Goal: Find specific page/section

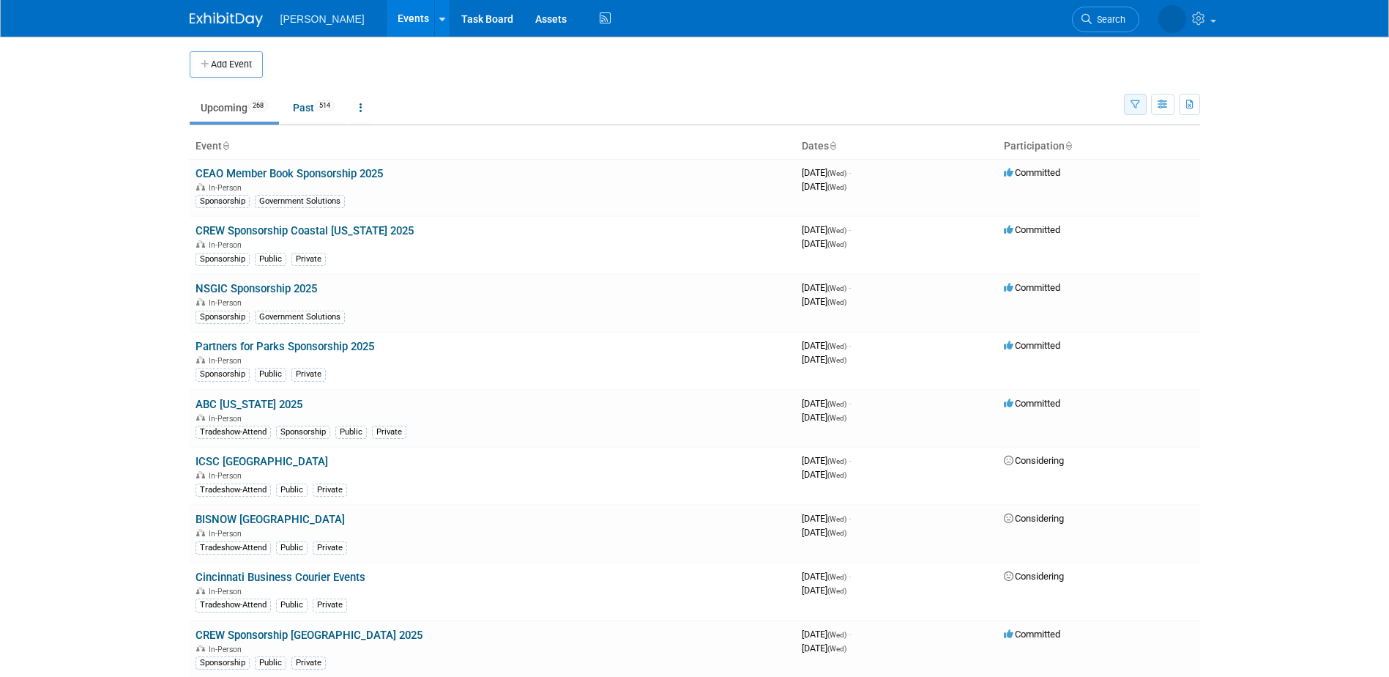
click at [1133, 99] on button "button" at bounding box center [1135, 104] width 23 height 21
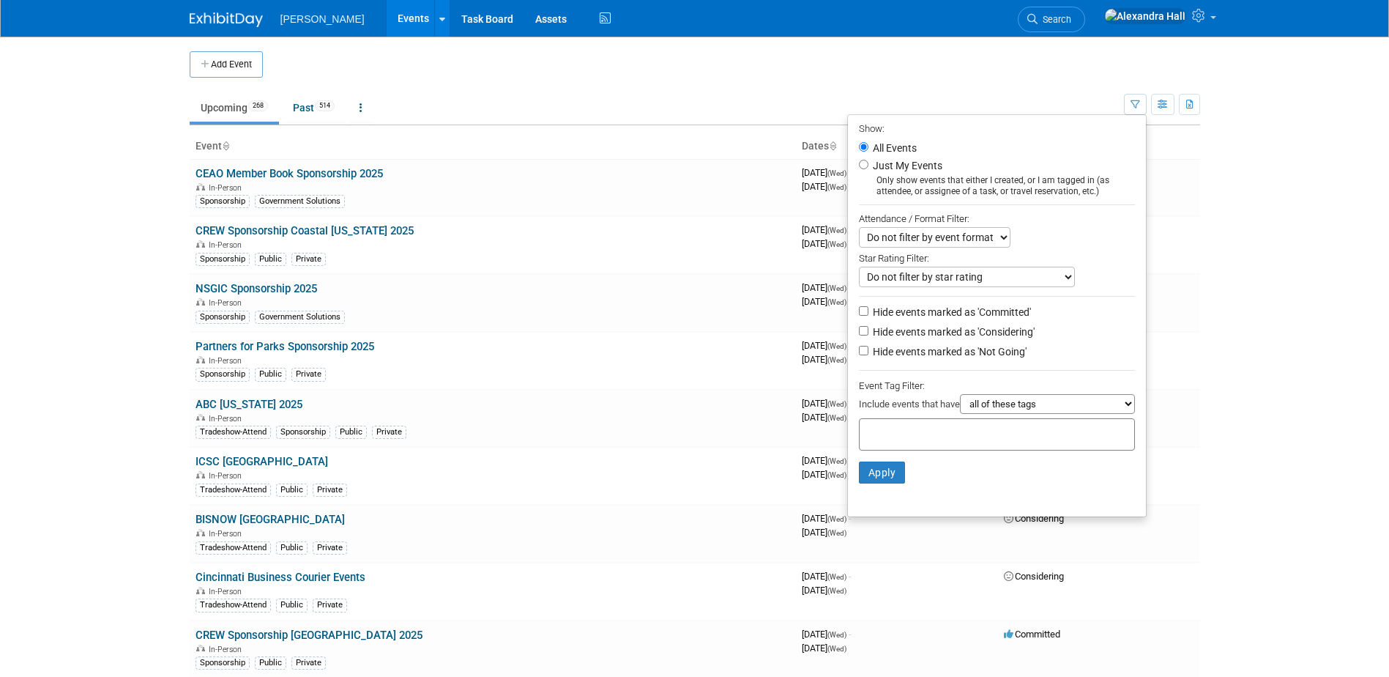
click at [923, 444] on div at bounding box center [997, 434] width 276 height 32
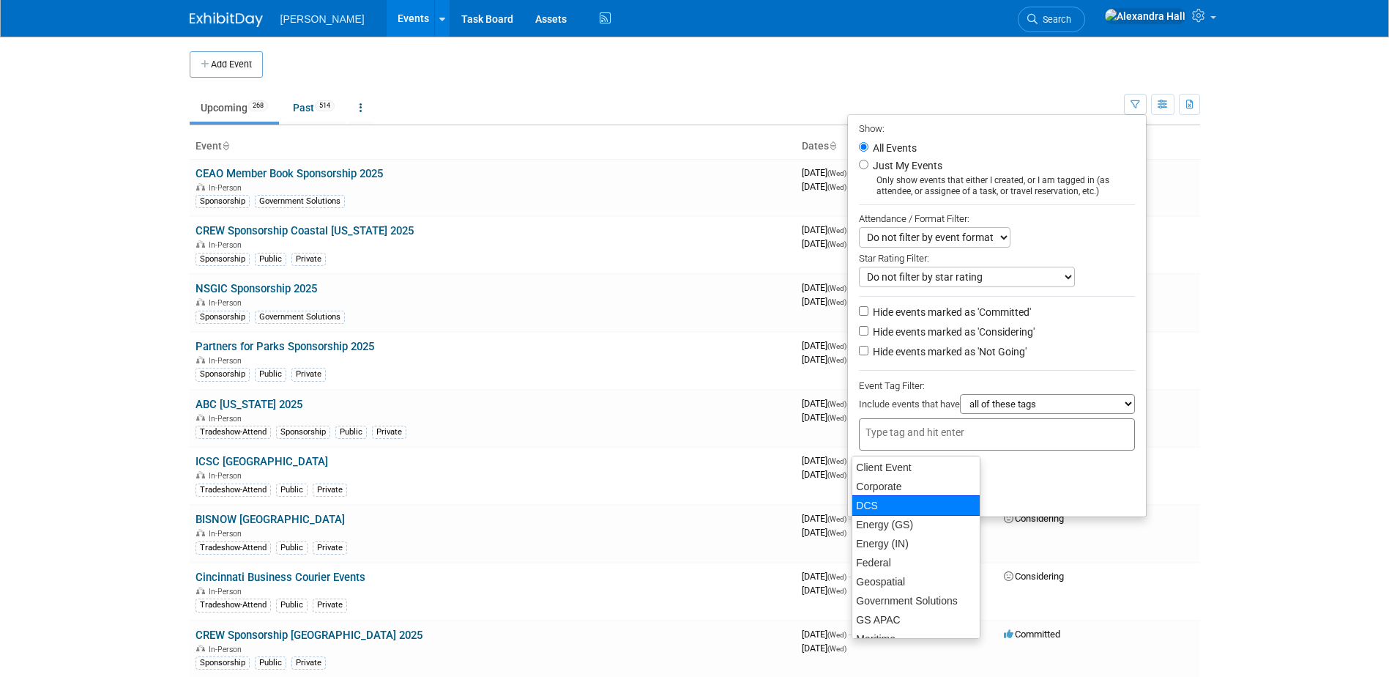
scroll to position [146, 0]
click at [890, 528] on div "GS APAC" at bounding box center [916, 532] width 129 height 21
type input "GS APAC"
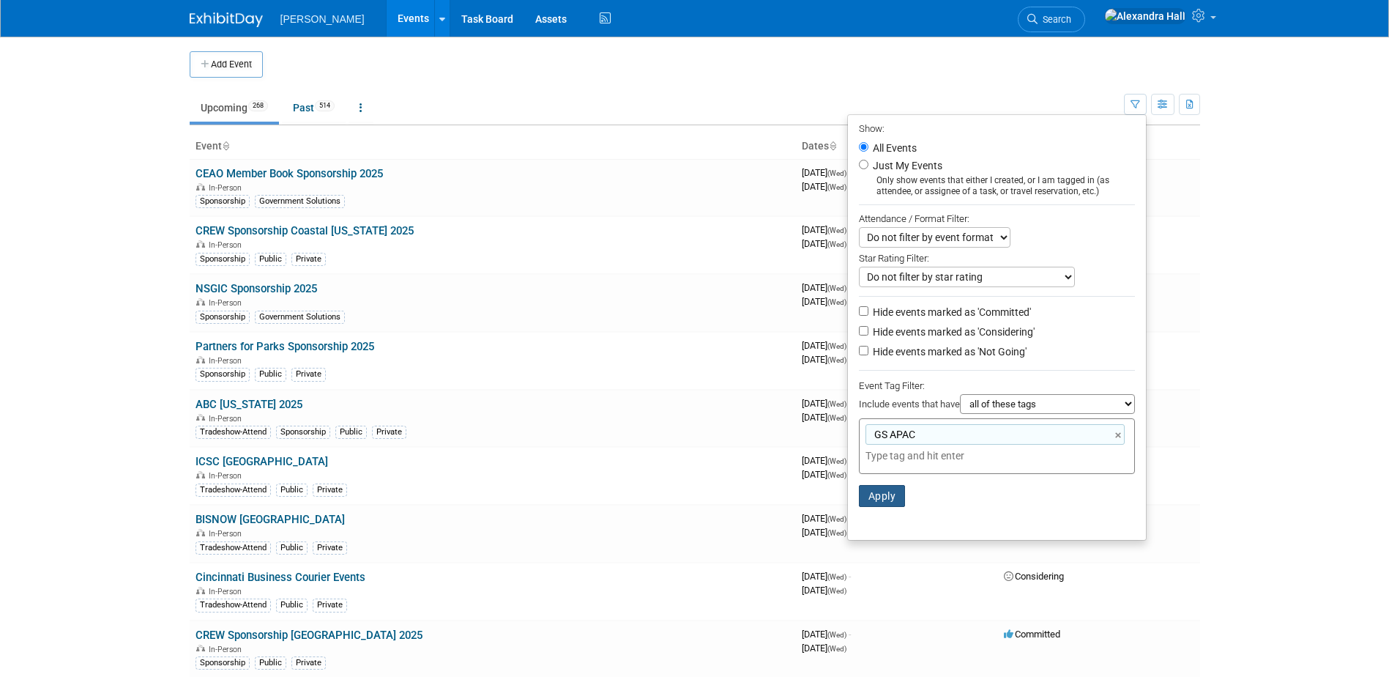
click at [894, 501] on button "Apply" at bounding box center [882, 496] width 47 height 22
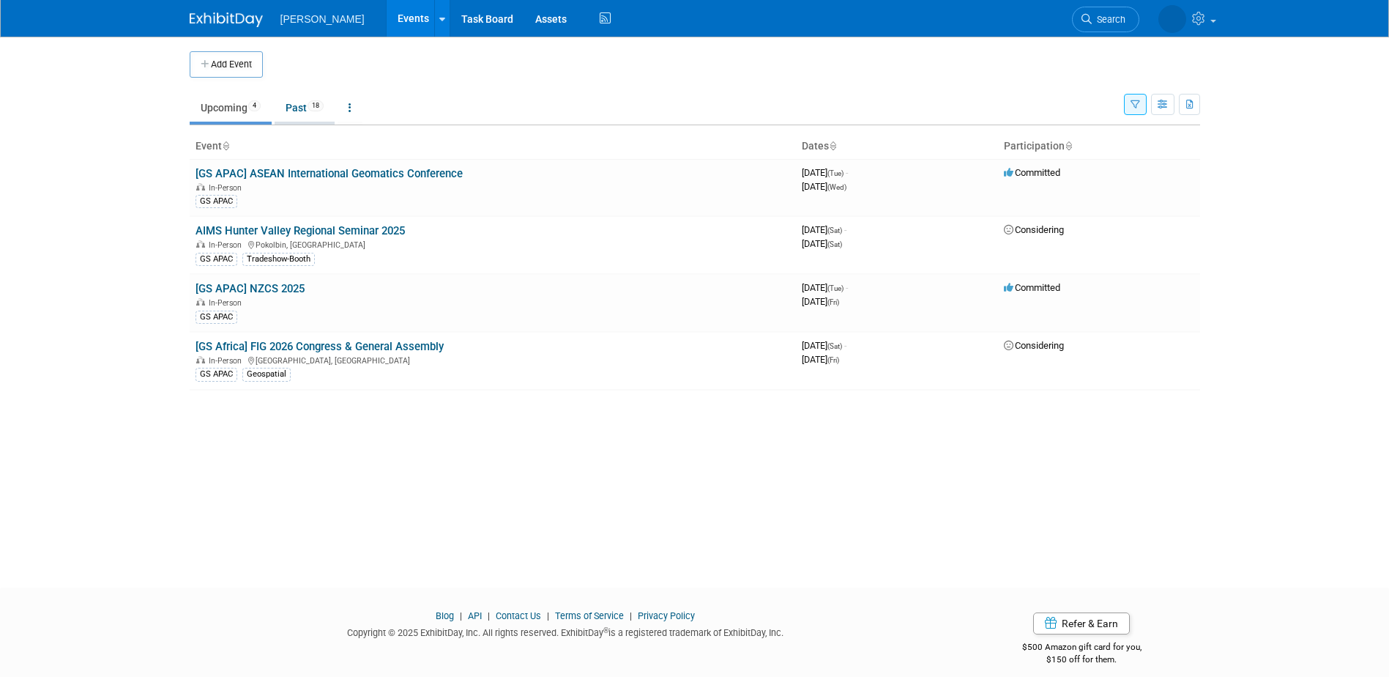
click at [308, 111] on link "Past 18" at bounding box center [305, 108] width 60 height 28
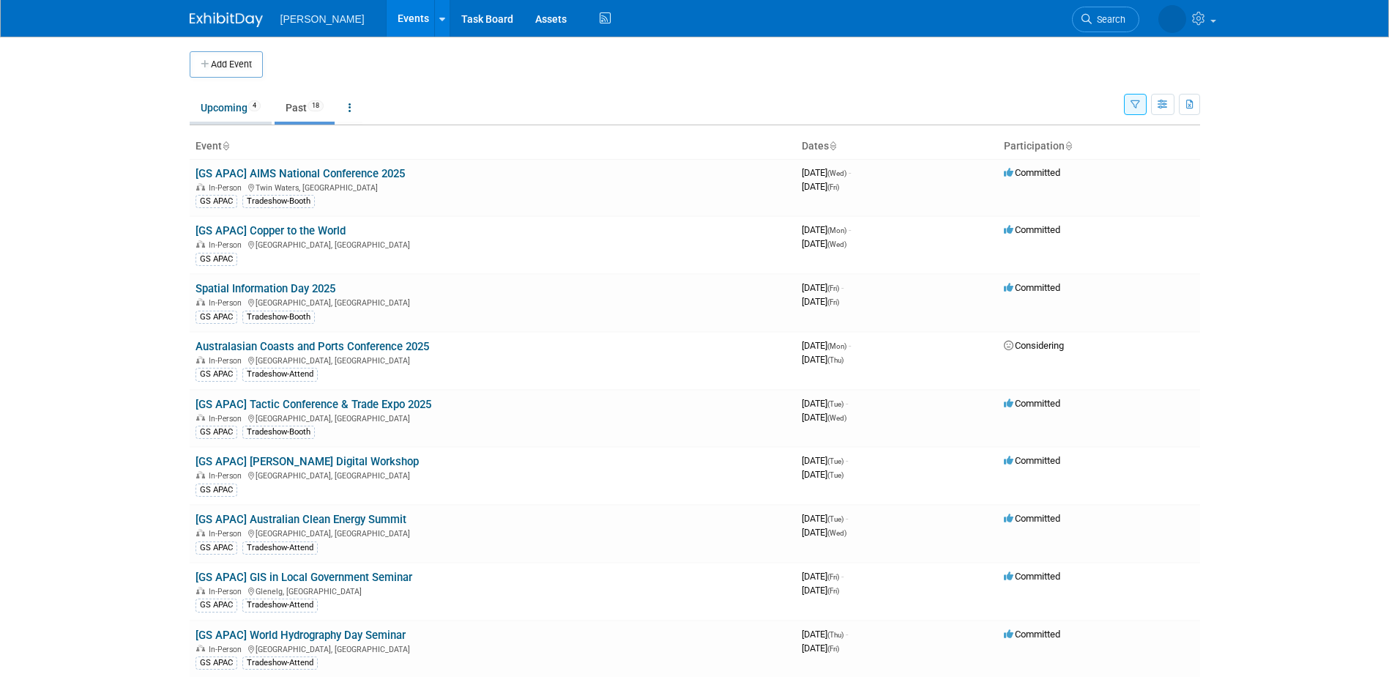
click at [239, 108] on link "Upcoming 4" at bounding box center [231, 108] width 82 height 28
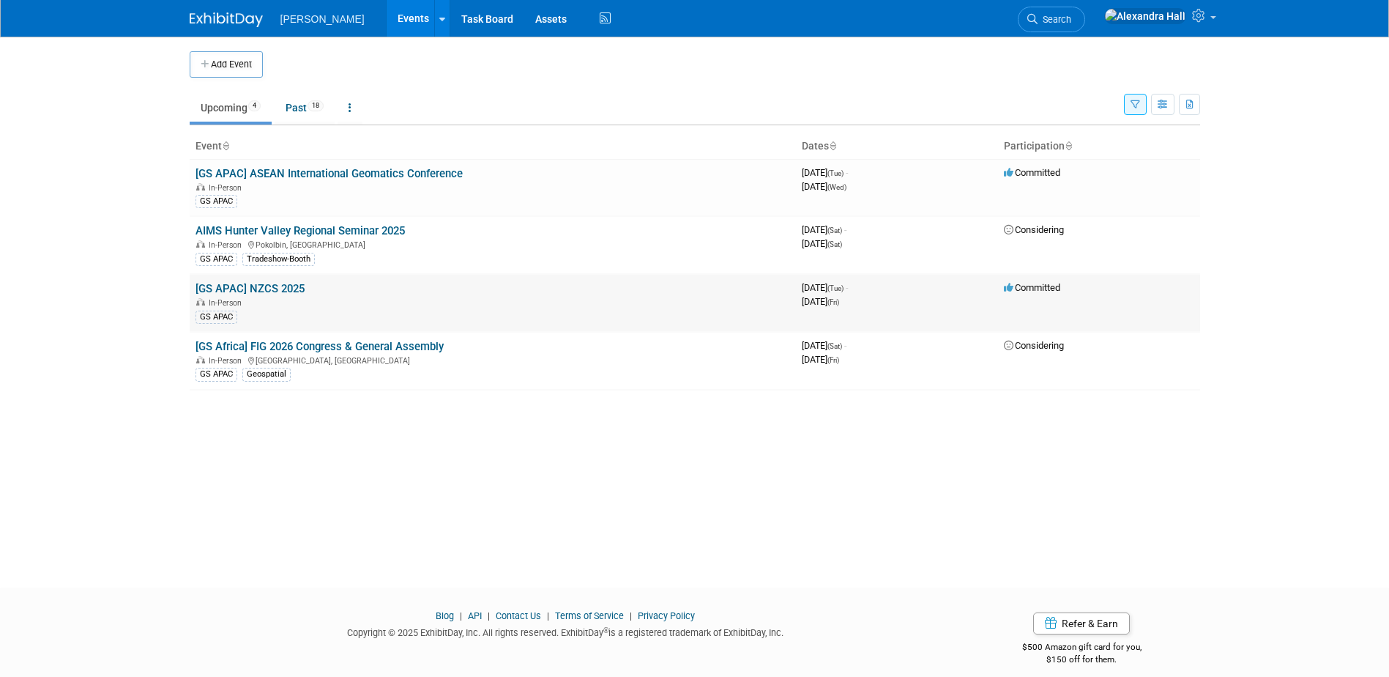
click at [291, 296] on td "[GS APAC] NZCS 2025 In-Person GS APAC" at bounding box center [493, 303] width 606 height 58
click at [284, 294] on link "[GS APAC] NZCS 2025" at bounding box center [249, 288] width 109 height 13
